Goal: Communication & Community: Answer question/provide support

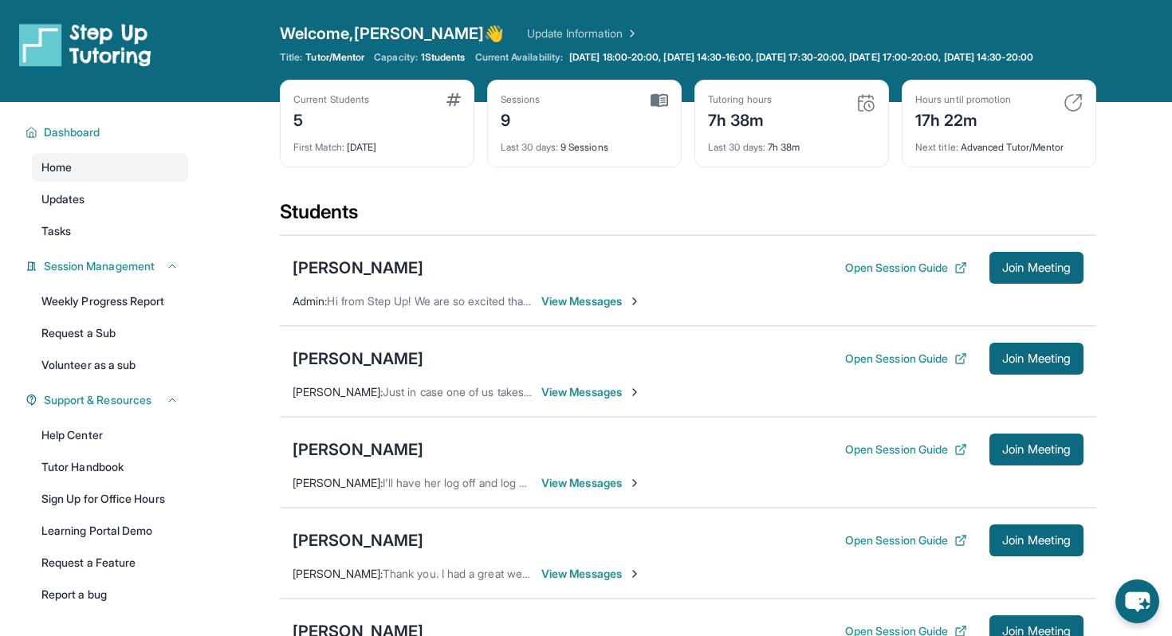
scroll to position [87, 0]
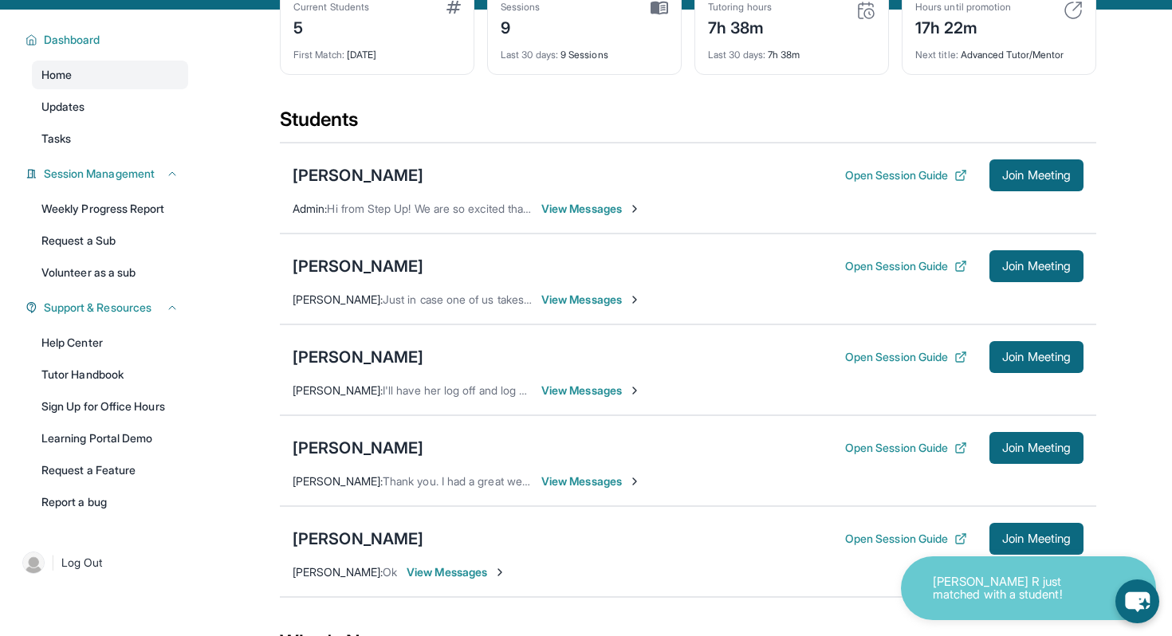
scroll to position [93, 0]
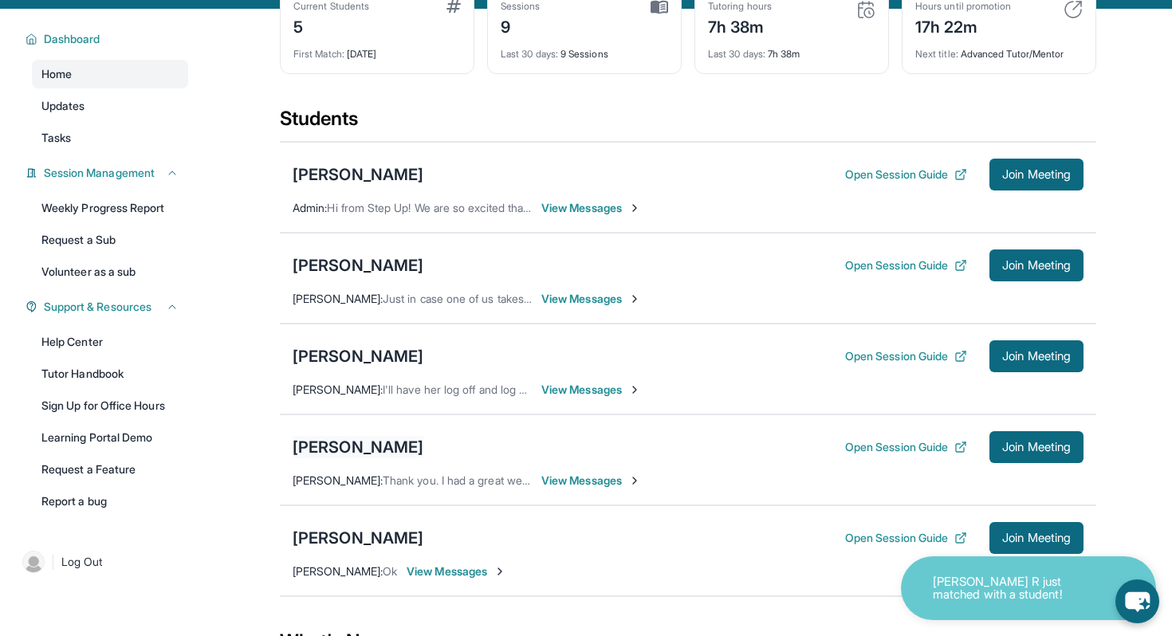
click at [319, 455] on div "[PERSON_NAME]" at bounding box center [358, 447] width 131 height 22
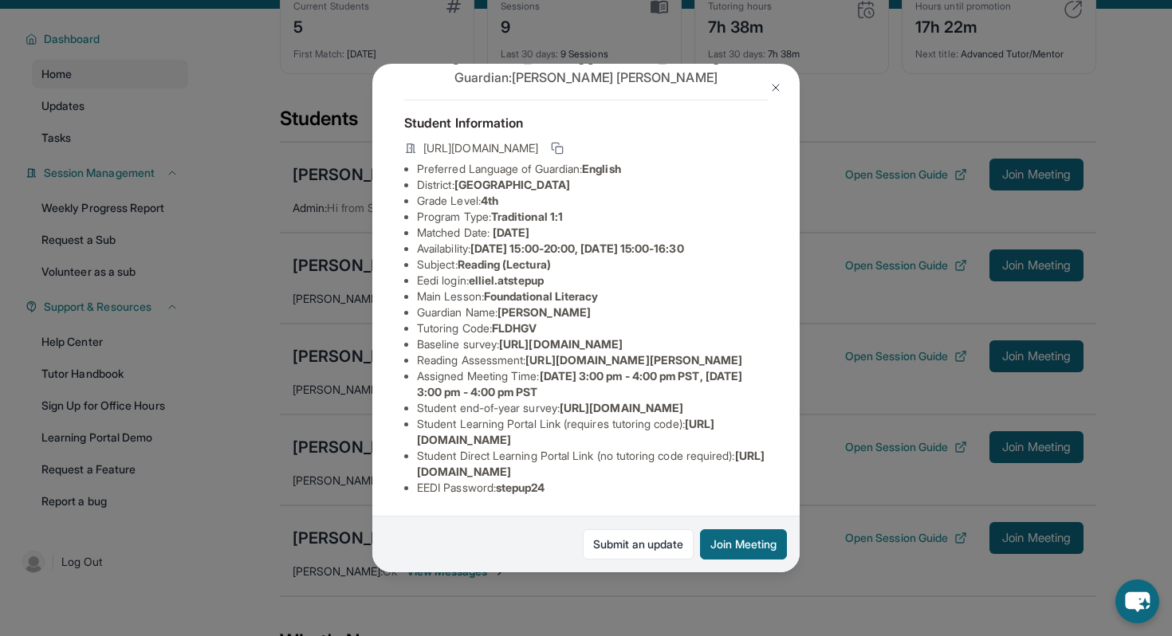
scroll to position [10, 0]
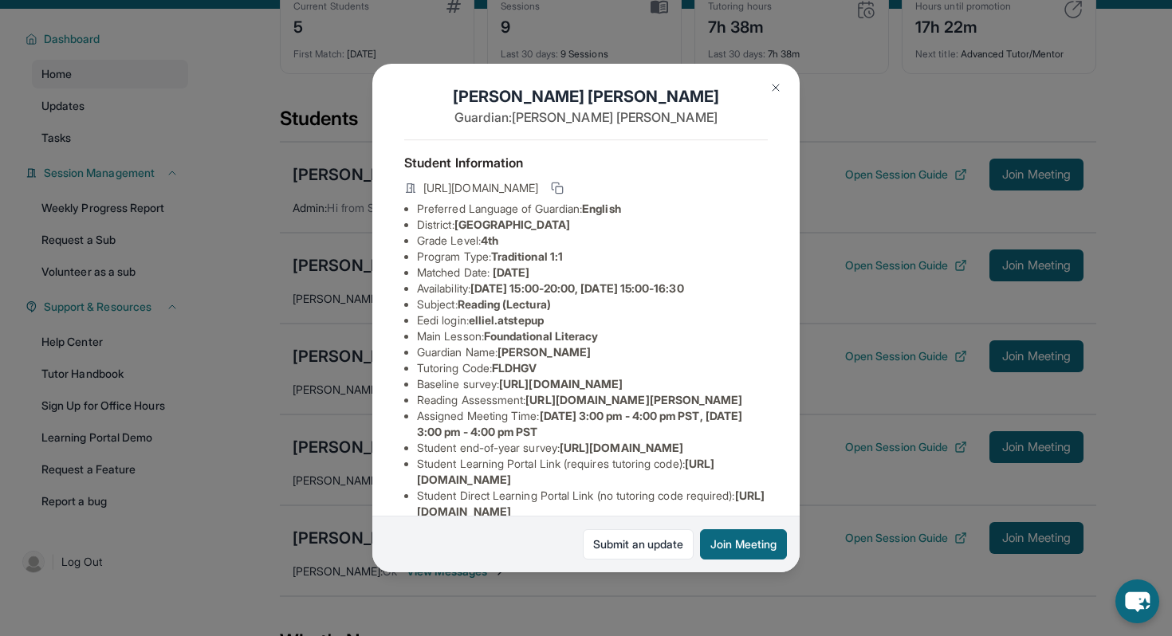
click at [771, 81] on button at bounding box center [776, 88] width 32 height 32
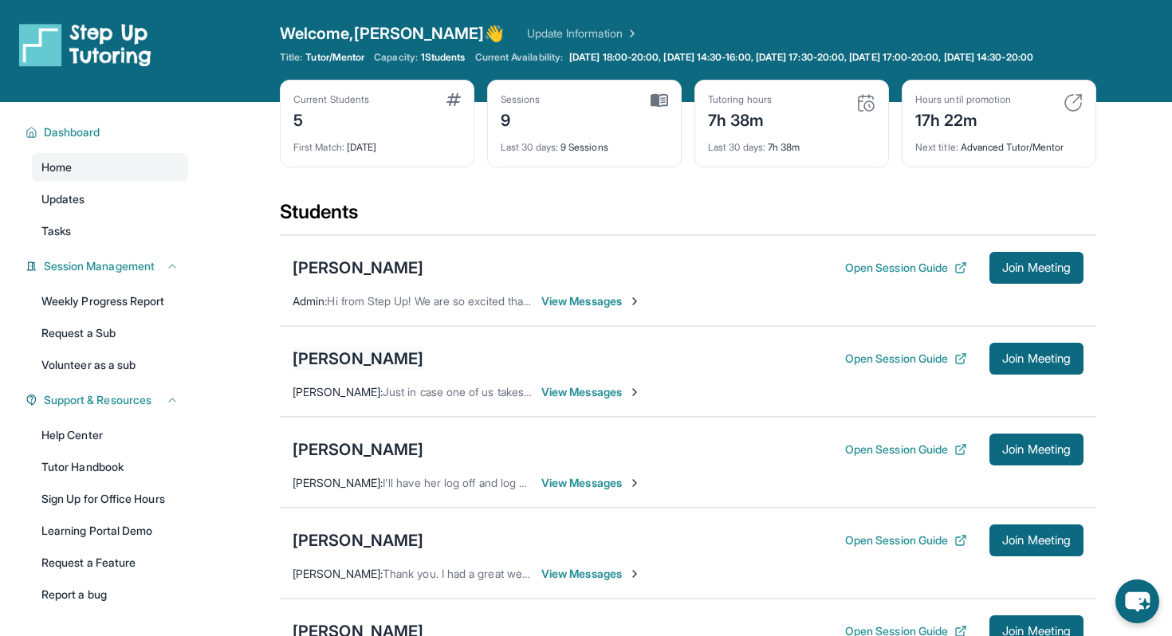
scroll to position [100, 0]
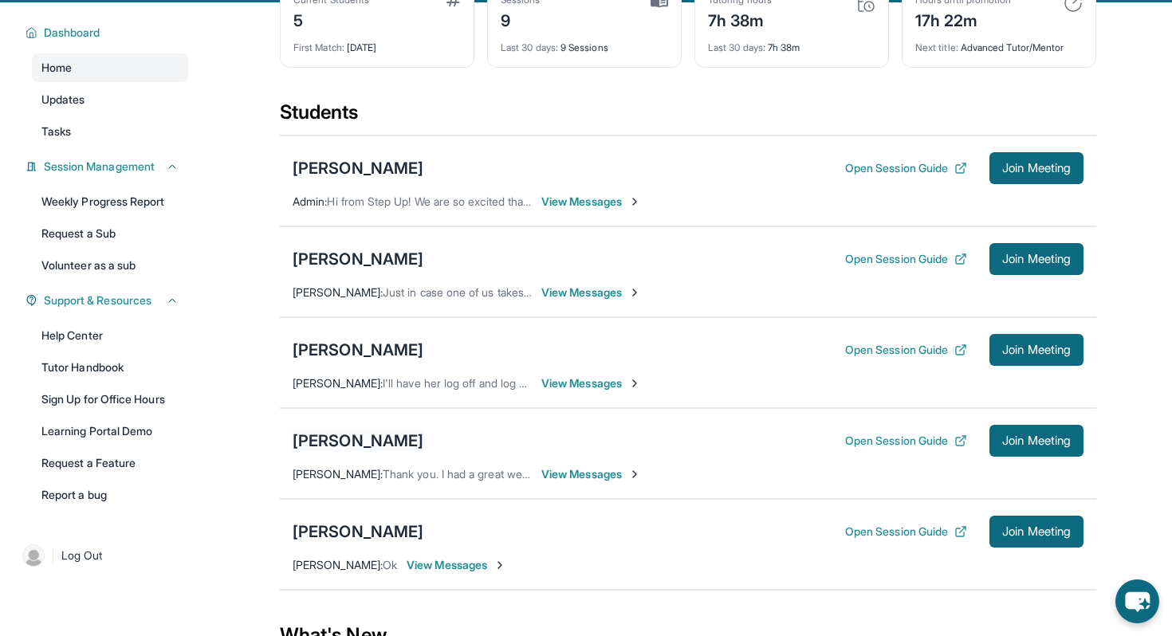
click at [334, 447] on div "[PERSON_NAME]" at bounding box center [358, 441] width 131 height 22
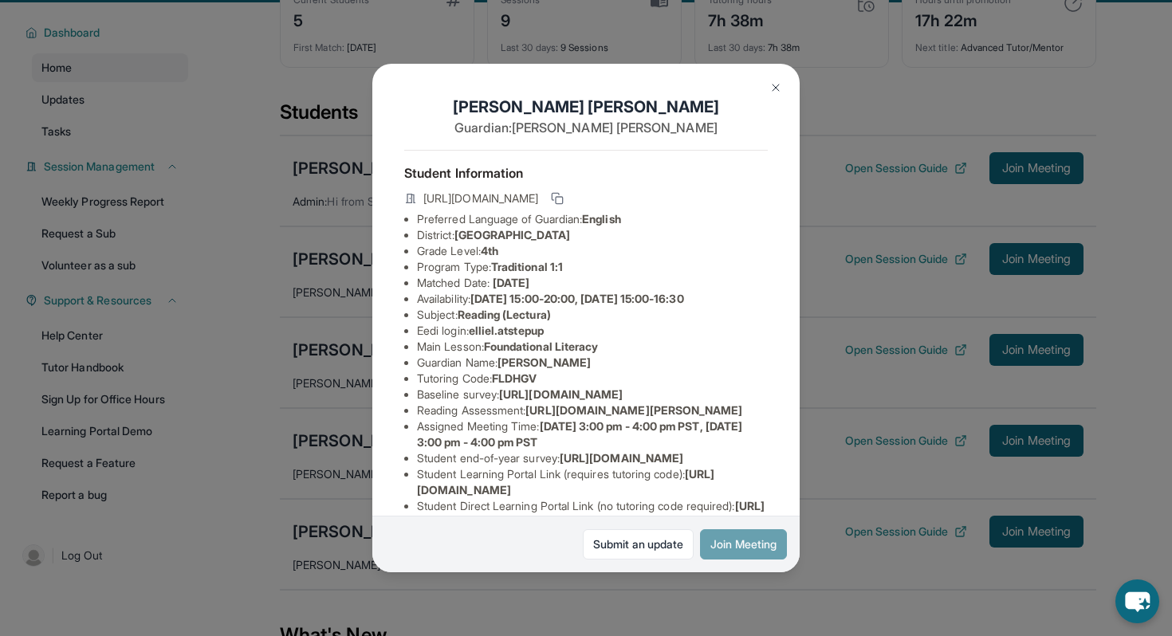
click at [737, 538] on button "Join Meeting" at bounding box center [743, 544] width 87 height 30
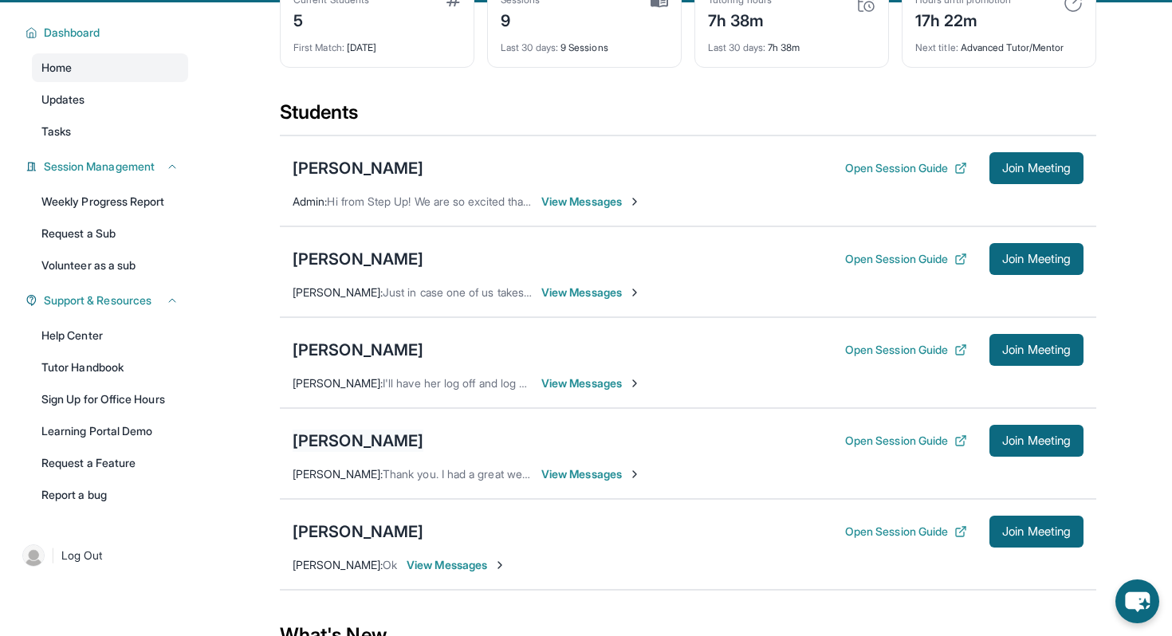
click at [323, 452] on div "[PERSON_NAME]" at bounding box center [358, 441] width 131 height 22
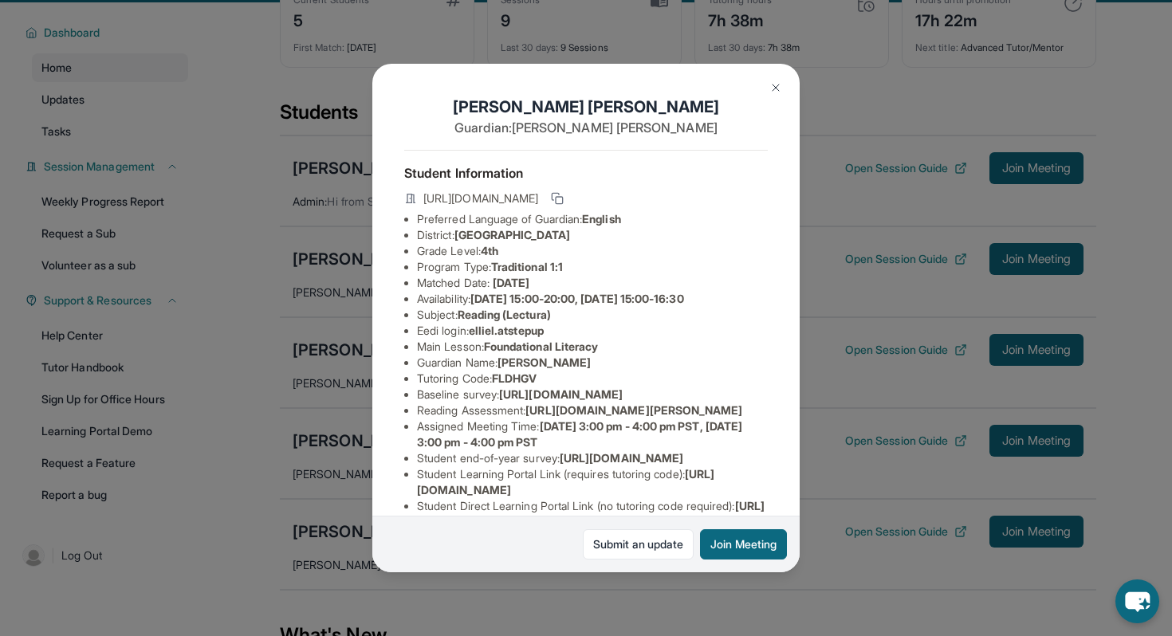
click at [871, 435] on div "Ellie Lau Guardian: Katie Tran Student Information https://student-portal.stepu…" at bounding box center [586, 318] width 1172 height 636
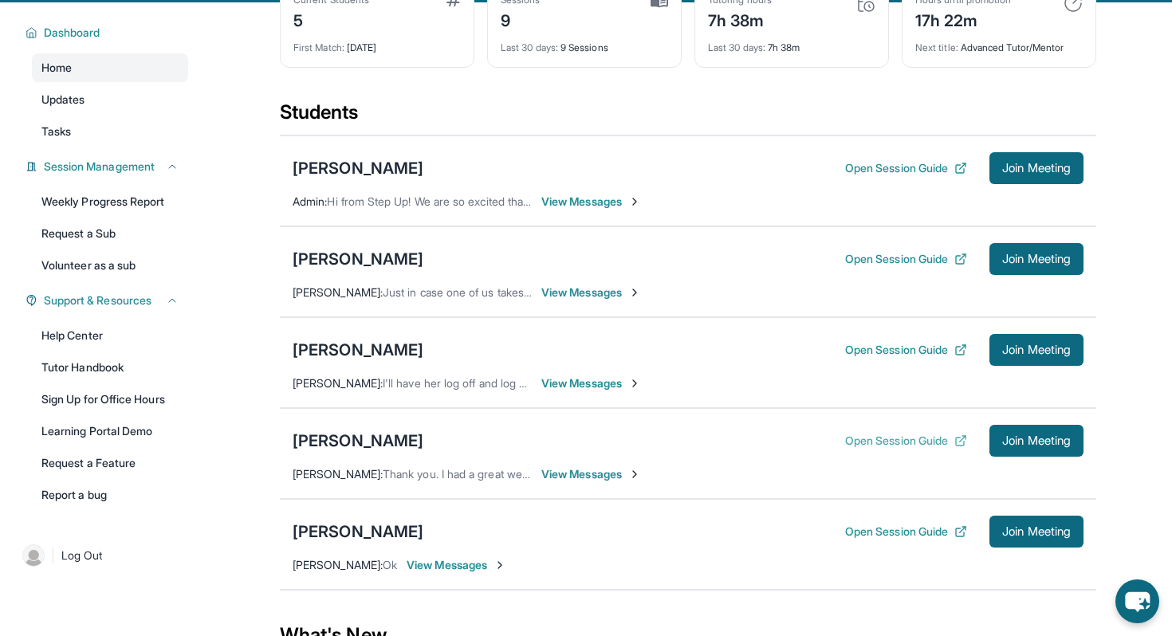
click at [863, 449] on button "Open Session Guide" at bounding box center [906, 441] width 122 height 16
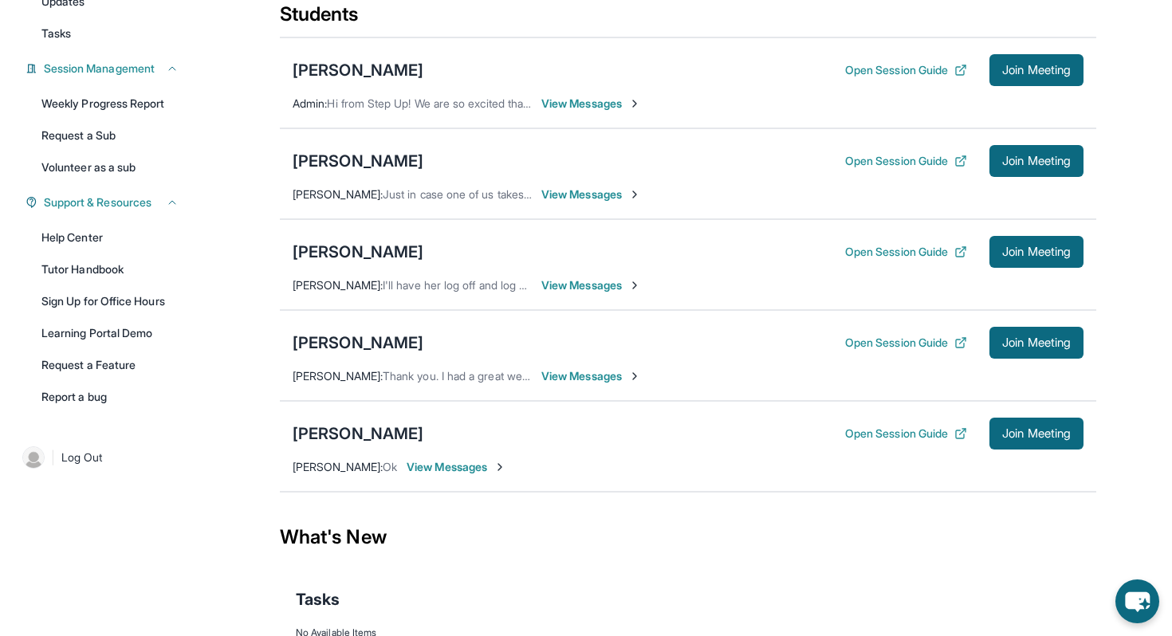
scroll to position [209, 0]
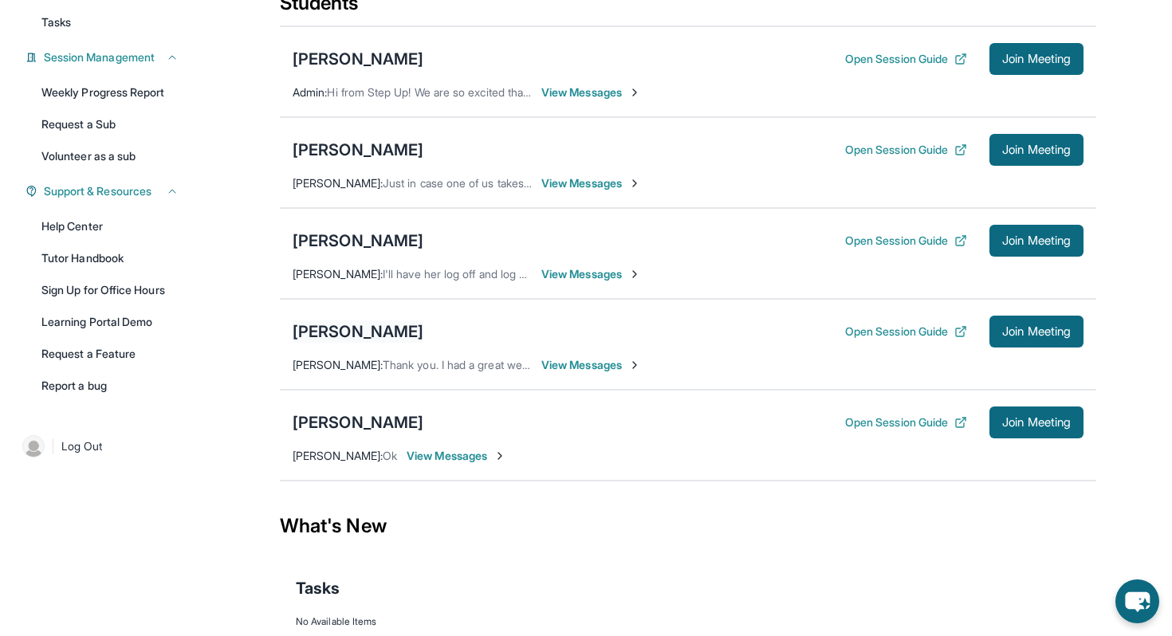
click at [329, 340] on div "[PERSON_NAME]" at bounding box center [358, 332] width 131 height 22
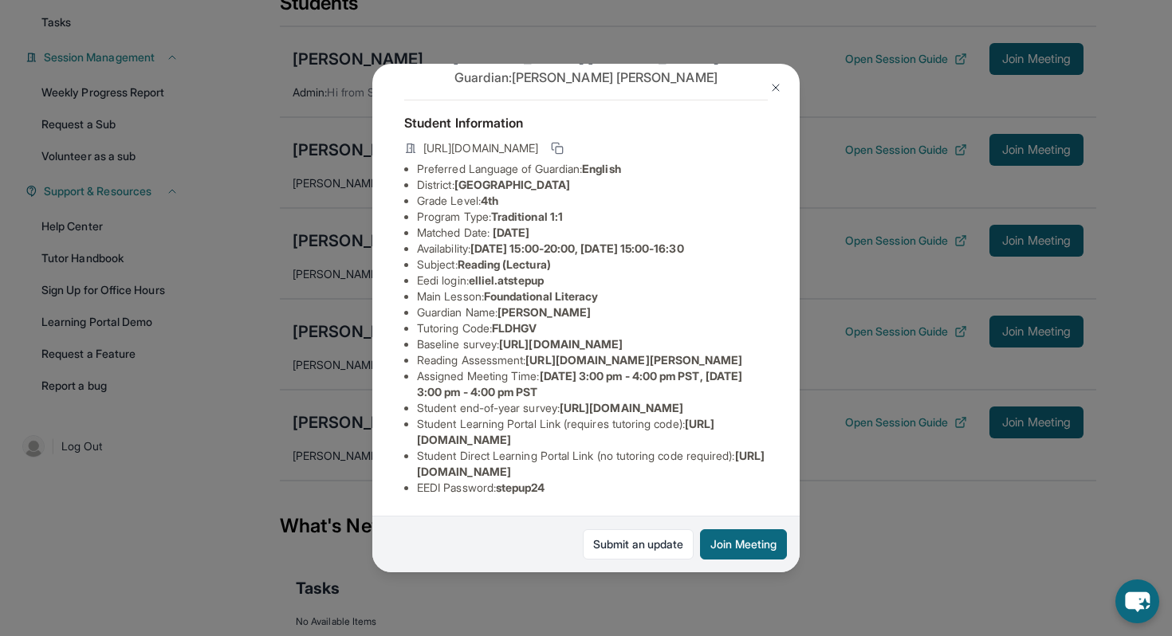
scroll to position [0, 0]
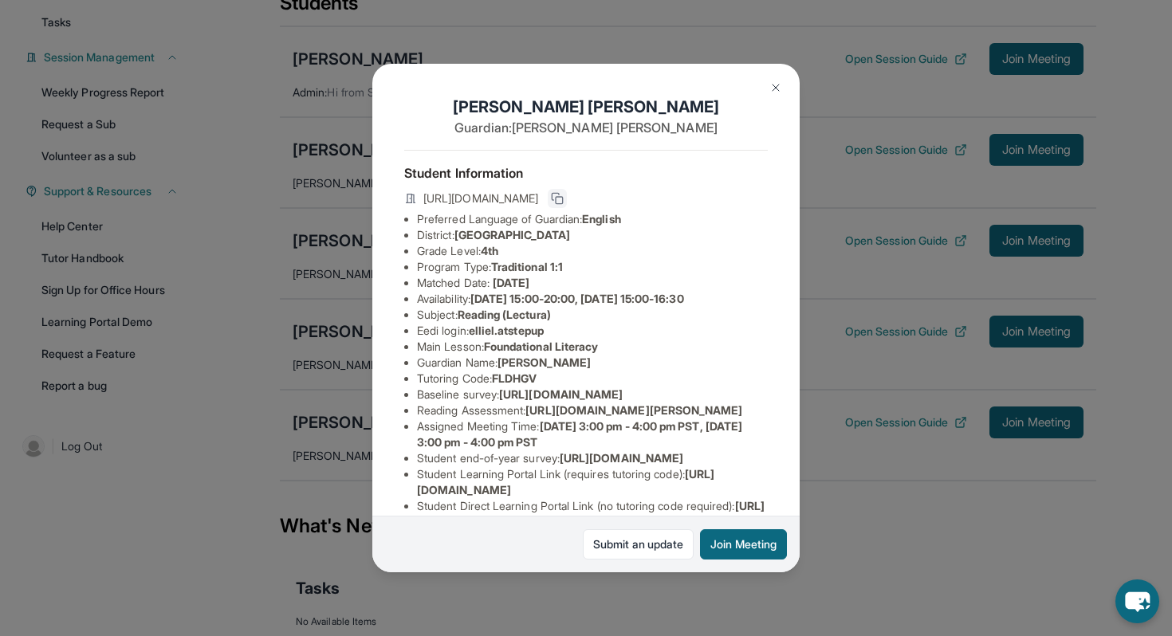
click at [564, 197] on icon at bounding box center [557, 198] width 13 height 13
click at [772, 85] on img at bounding box center [776, 87] width 13 height 13
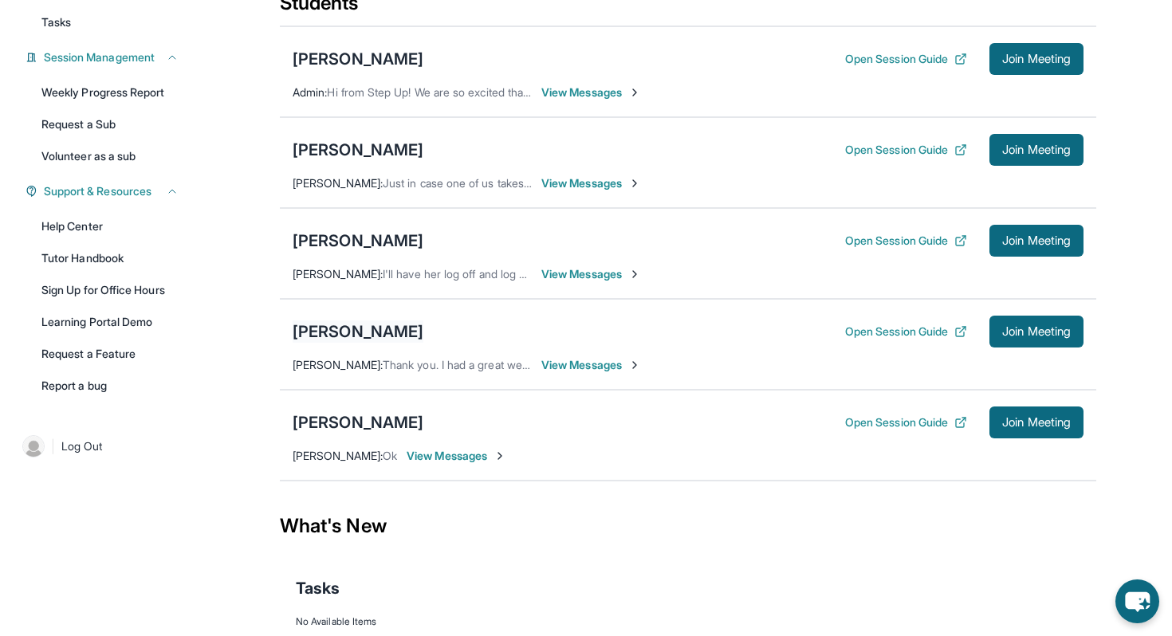
click at [328, 343] on div "[PERSON_NAME]" at bounding box center [358, 332] width 131 height 22
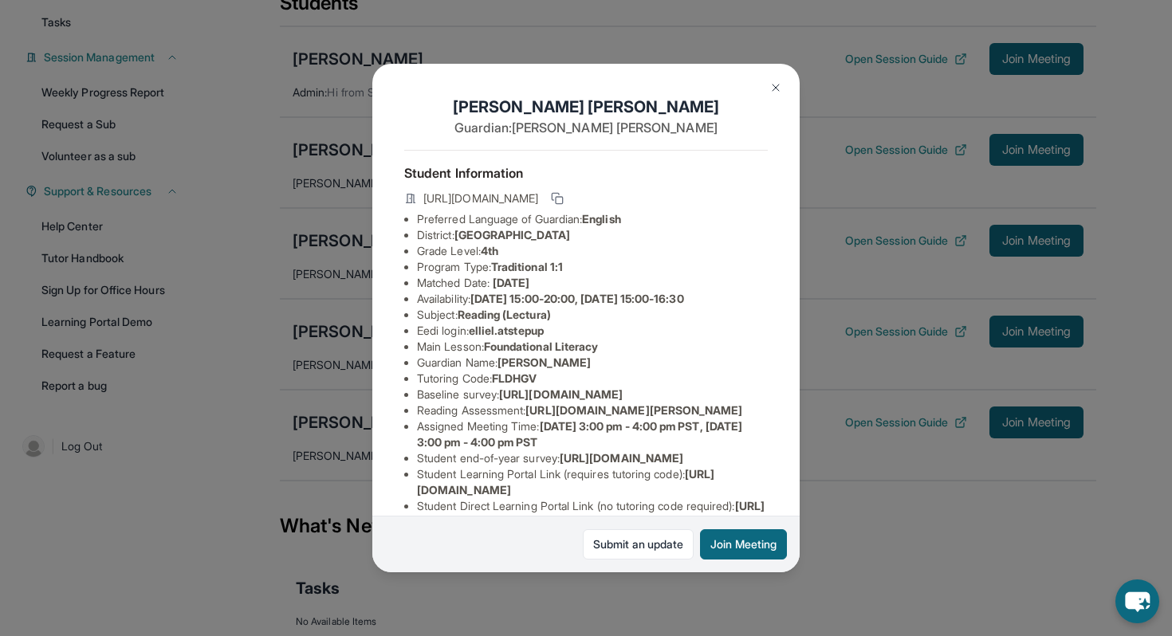
click at [772, 83] on img at bounding box center [776, 87] width 13 height 13
